Goal: Task Accomplishment & Management: Use online tool/utility

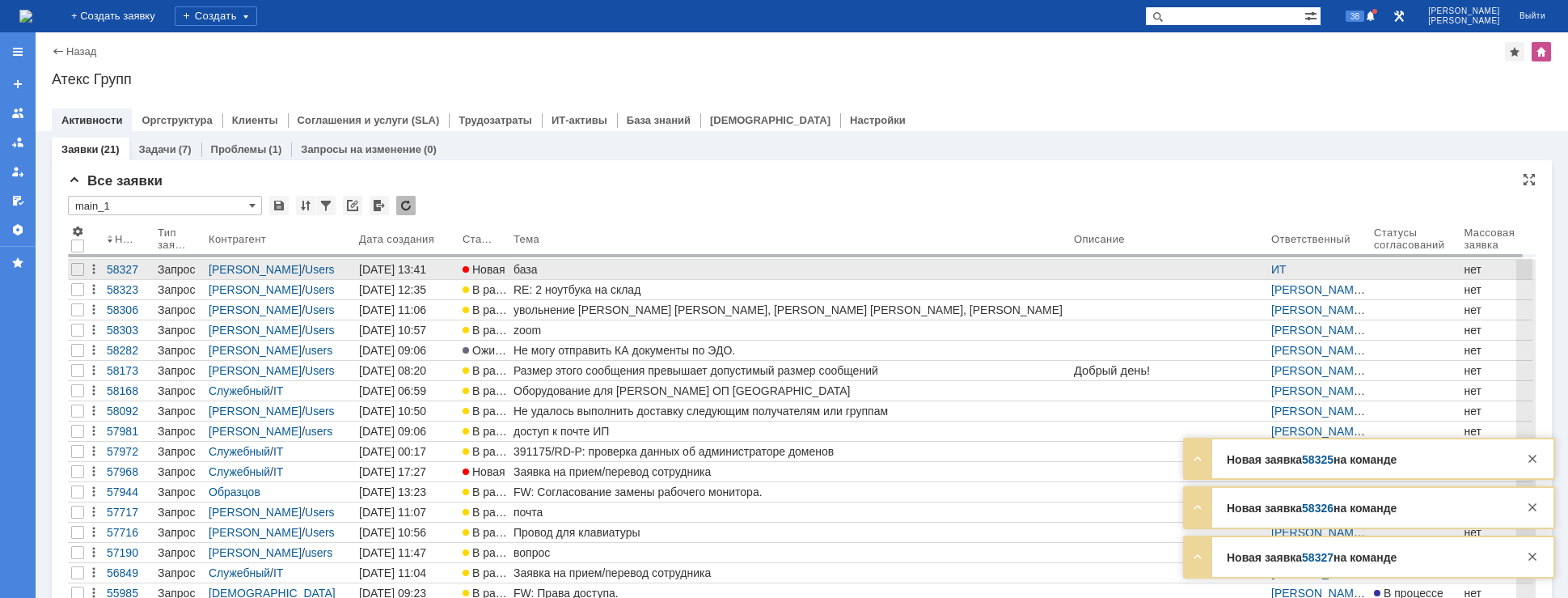
click at [542, 274] on div "база" at bounding box center [790, 270] width 554 height 13
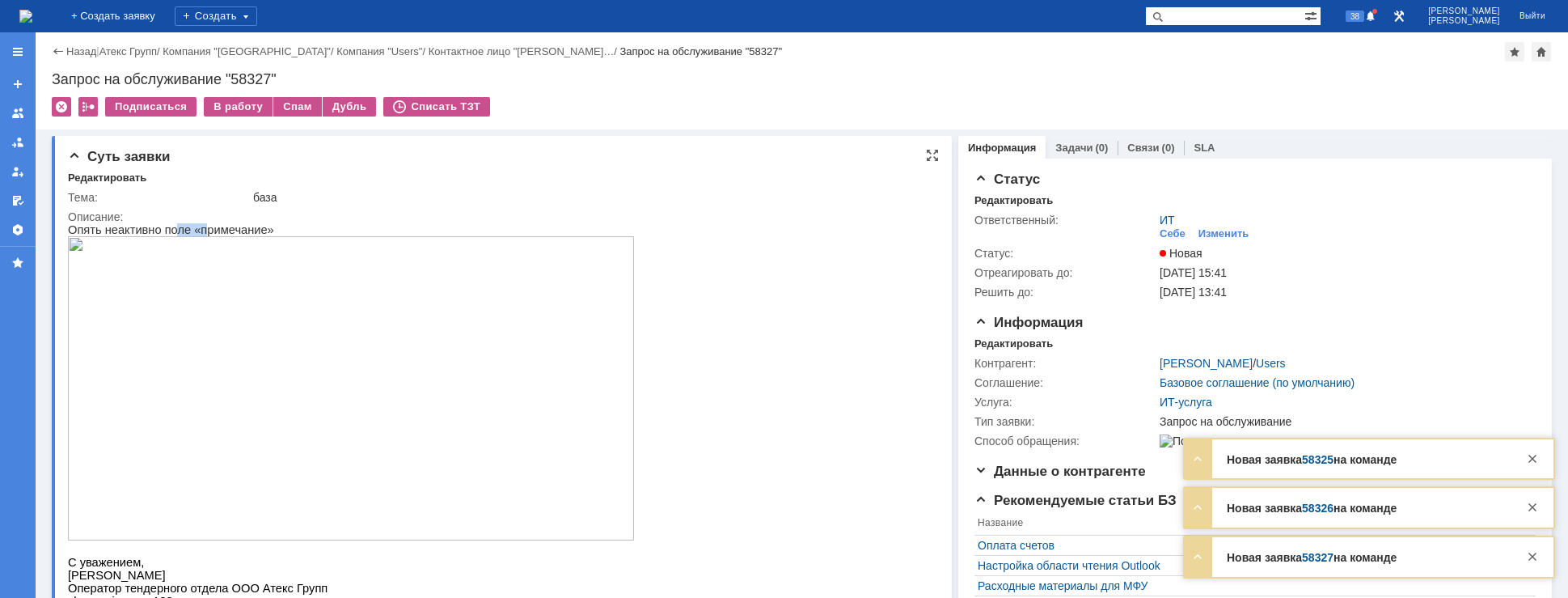
drag, startPoint x: 165, startPoint y: 228, endPoint x: 200, endPoint y: 231, distance: 35.1
click at [199, 231] on p "Опять неактивно поле «примечание»" at bounding box center [350, 230] width 566 height 13
click at [1211, 227] on div "Изменить" at bounding box center [1223, 234] width 51 height 13
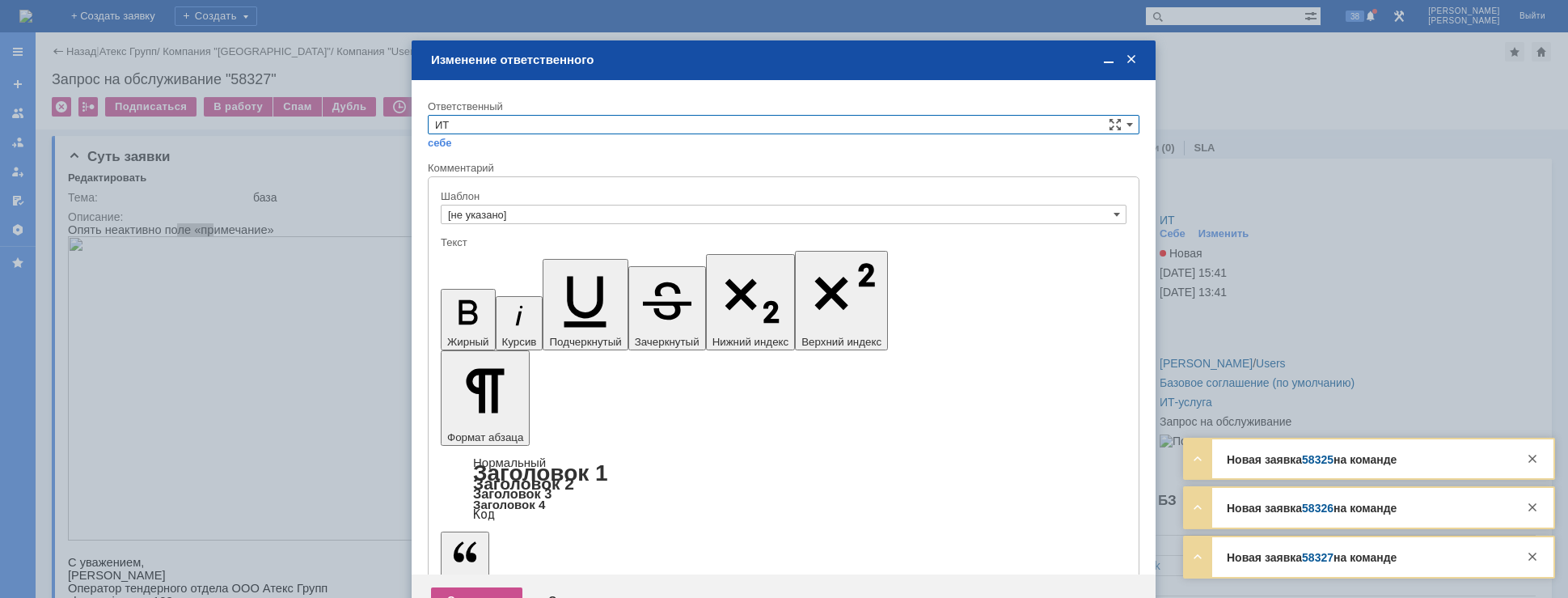
click at [604, 127] on input "ИТ" at bounding box center [784, 125] width 712 height 20
click at [493, 250] on div "АСУ" at bounding box center [784, 259] width 710 height 18
type input "АСУ"
click at [476, 587] on div "Сохранить" at bounding box center [477, 600] width 91 height 26
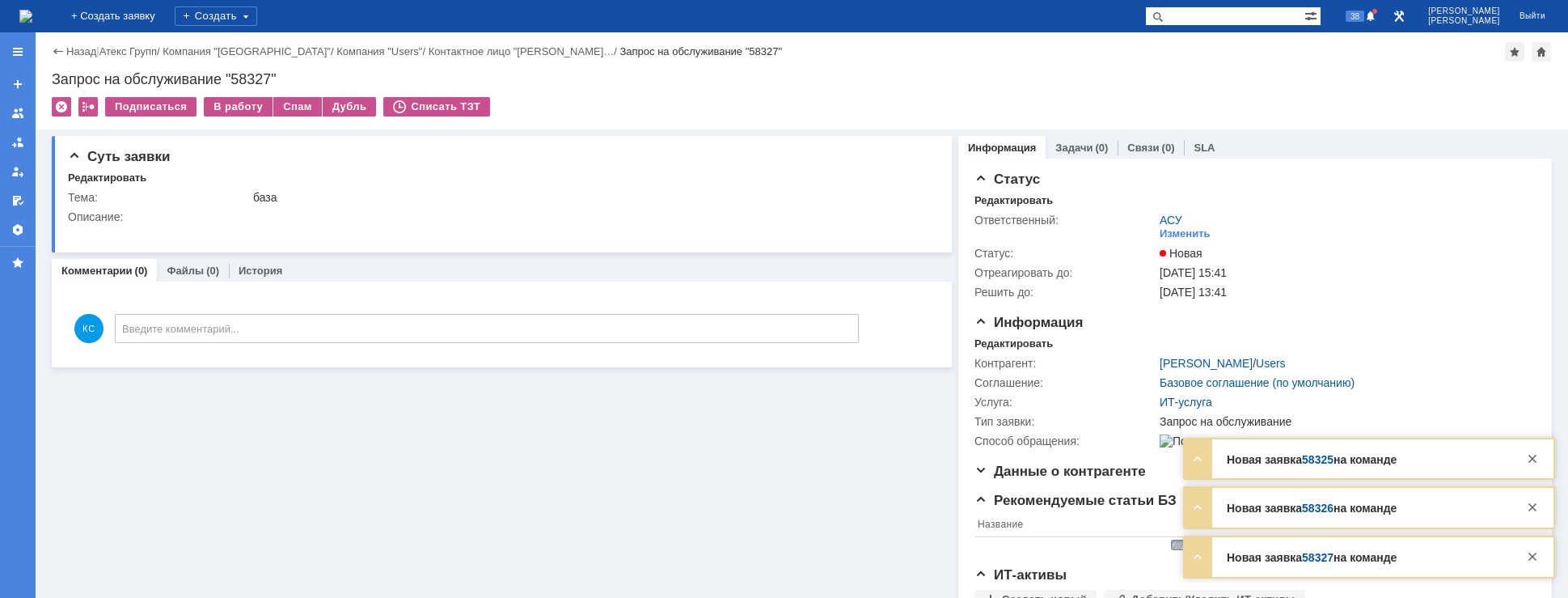
click at [33, 15] on img at bounding box center [26, 16] width 13 height 13
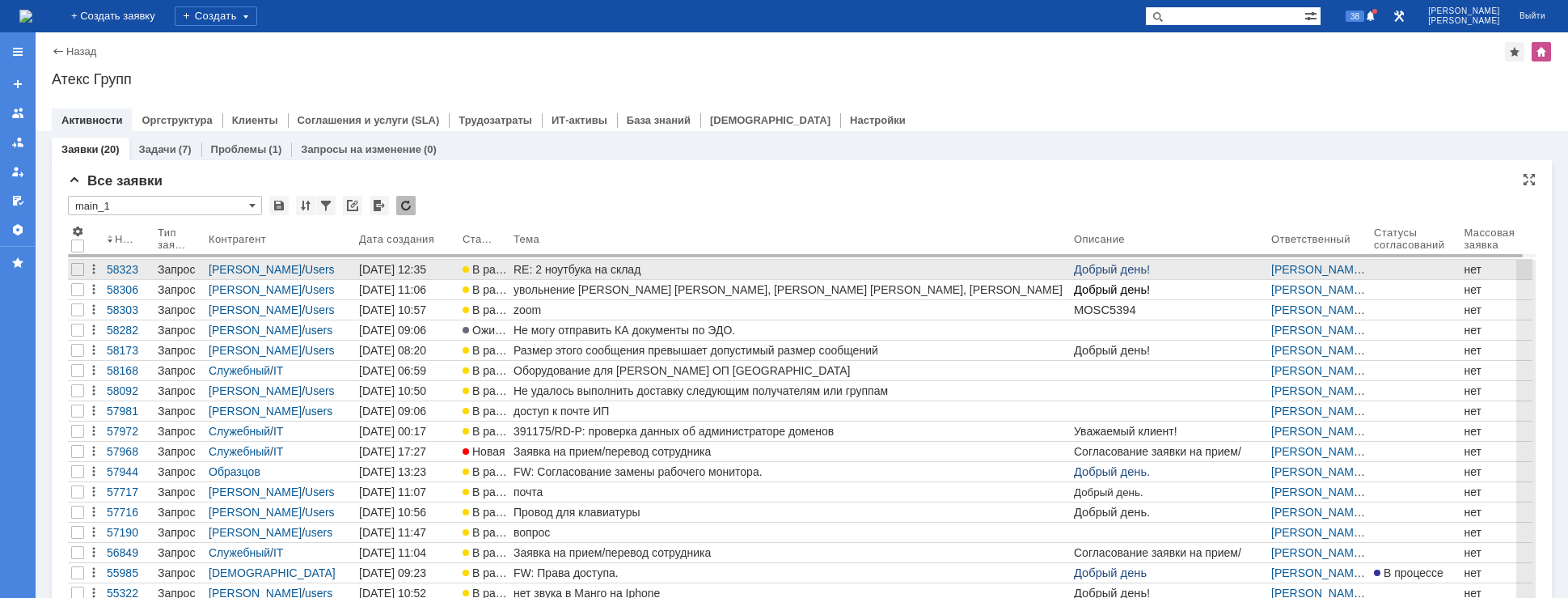
click at [665, 270] on div "RE: 2 ноутбука на склад" at bounding box center [790, 270] width 554 height 13
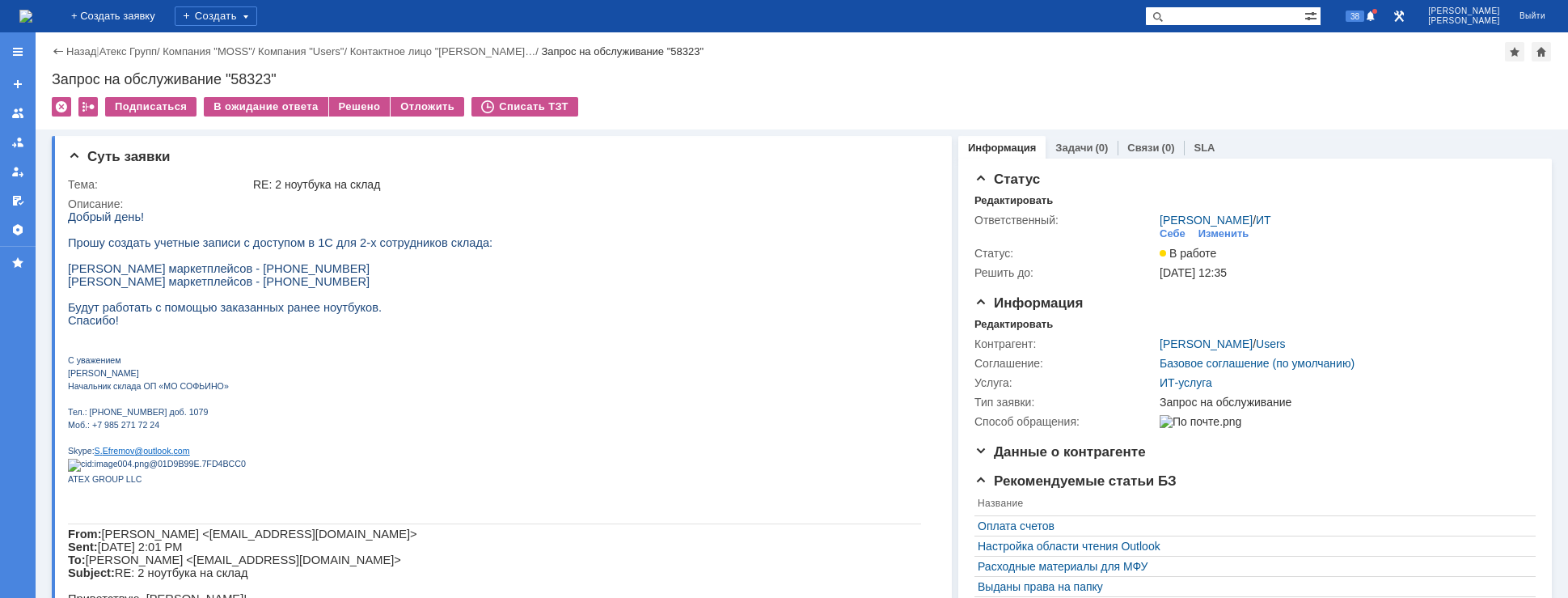
click at [33, 21] on img at bounding box center [26, 16] width 13 height 13
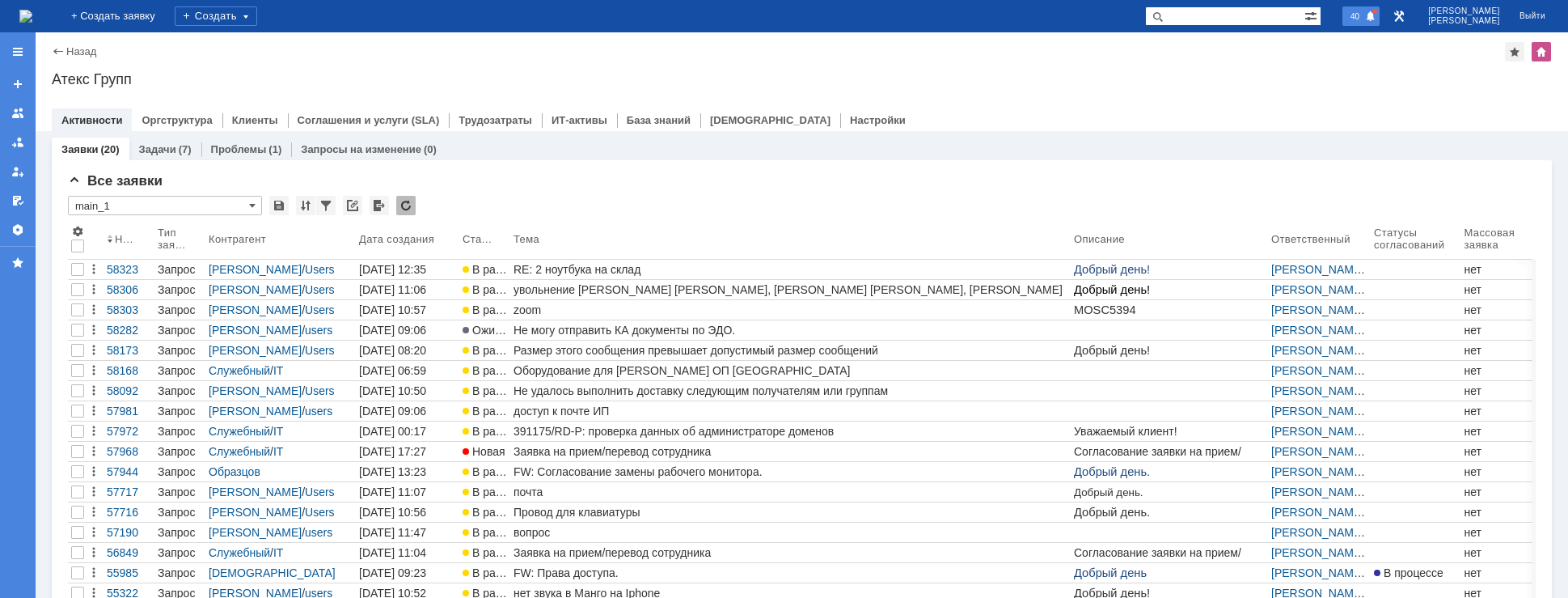
click at [1364, 15] on span "40" at bounding box center [1355, 16] width 19 height 11
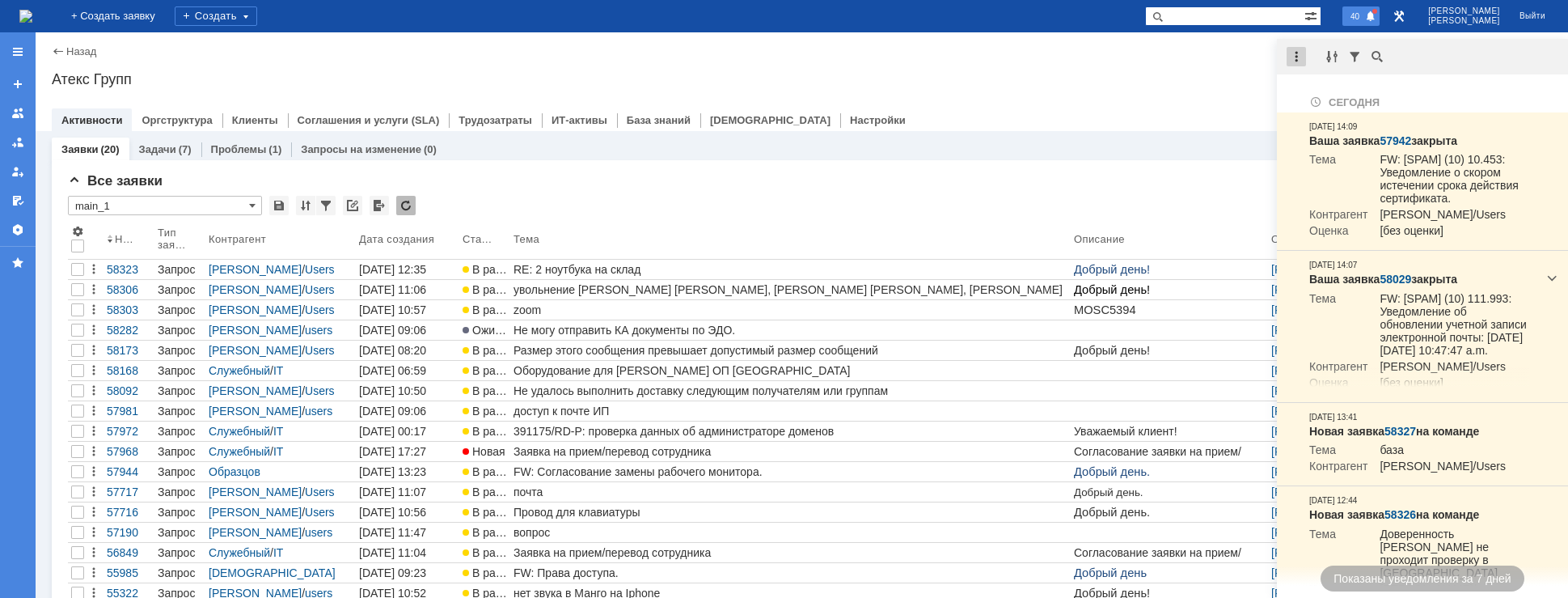
click at [1291, 54] on div at bounding box center [1296, 57] width 20 height 20
click at [1324, 87] on div "Отметить уведомления прочитанными" at bounding box center [1408, 98] width 236 height 24
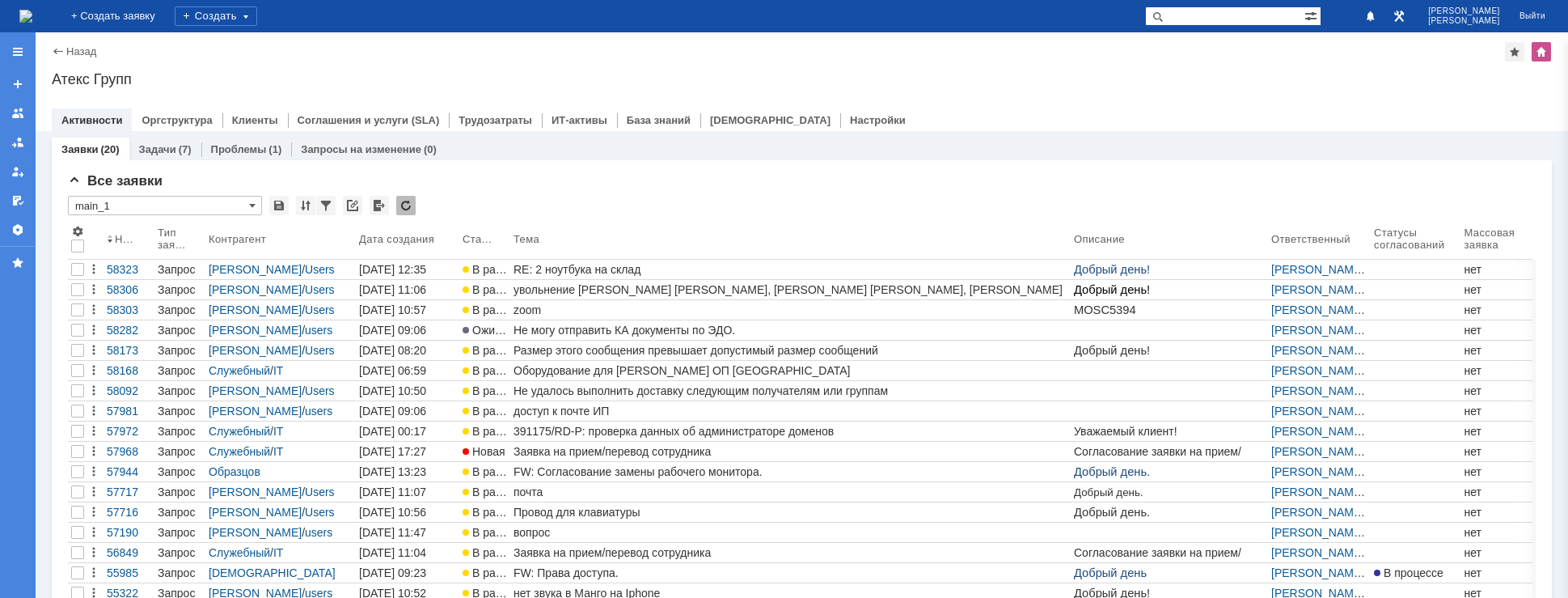
click at [1185, 61] on div "Назад | Атекс Групп Атекс Групп root$101 Активности Оргструктура Клиенты Соглаш…" at bounding box center [802, 81] width 1532 height 99
click at [33, 16] on img at bounding box center [26, 16] width 13 height 13
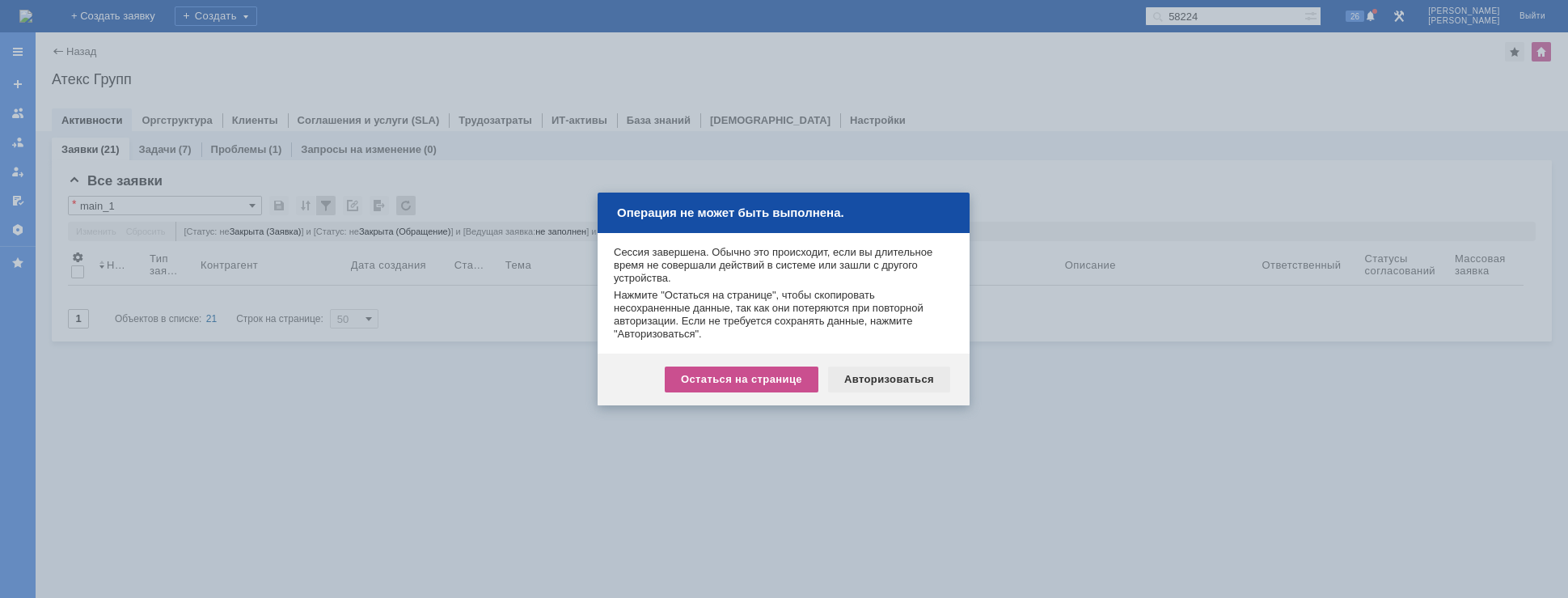
click at [872, 375] on div "Авторизоваться" at bounding box center [889, 380] width 122 height 26
